Goal: Navigation & Orientation: Go to known website

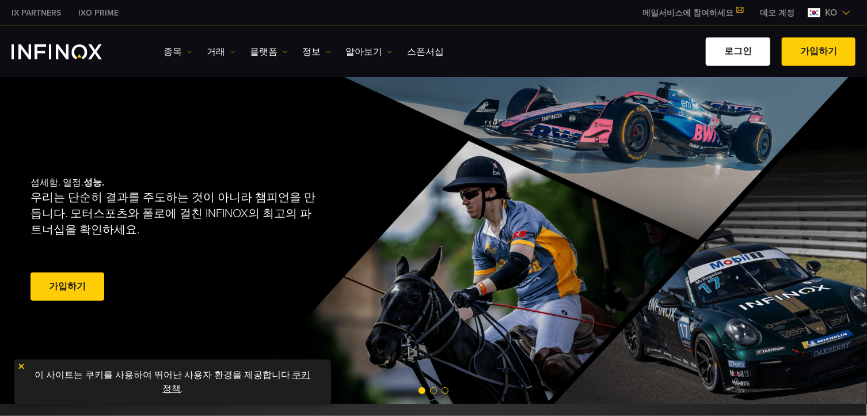
click at [744, 55] on link "로그인" at bounding box center [738, 51] width 65 height 28
click at [746, 56] on link "로그인" at bounding box center [738, 51] width 65 height 28
